Goal: Register for event/course

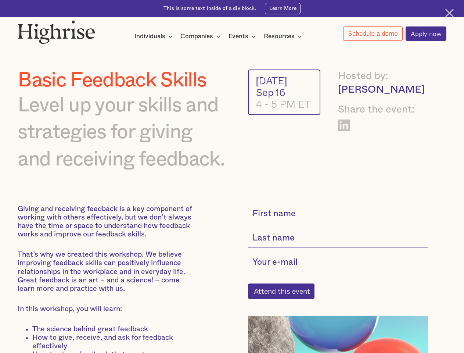
click at [57, 30] on img at bounding box center [56, 32] width 77 height 24
click at [154, 37] on div "Individuals" at bounding box center [149, 36] width 31 height 9
